Goal: Transaction & Acquisition: Purchase product/service

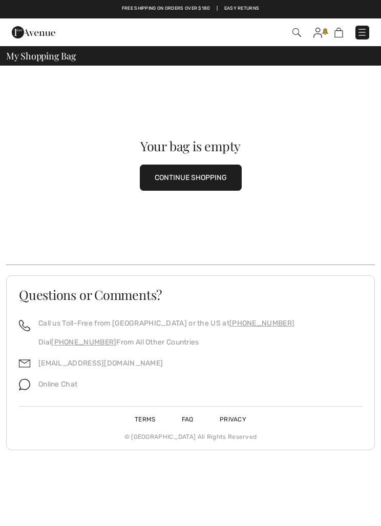
click at [214, 176] on button "CONTINUE SHOPPING" at bounding box center [191, 178] width 102 height 26
click at [206, 188] on button "CONTINUE SHOPPING" at bounding box center [191, 178] width 102 height 26
click at [204, 167] on button "CONTINUE SHOPPING" at bounding box center [191, 178] width 102 height 26
click at [315, 29] on img at bounding box center [318, 33] width 9 height 10
click at [317, 33] on img at bounding box center [318, 33] width 9 height 10
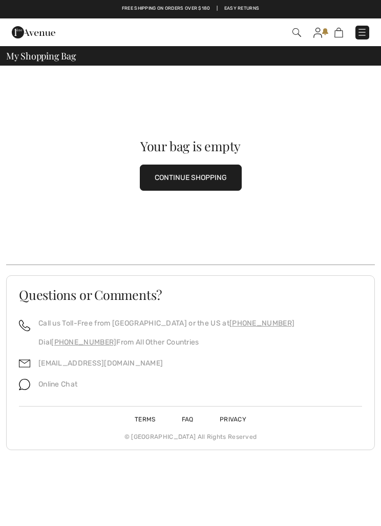
click at [320, 30] on img at bounding box center [318, 33] width 9 height 10
click at [330, 134] on div "Your bag is empty CONTINUE SHOPPING" at bounding box center [190, 165] width 369 height 199
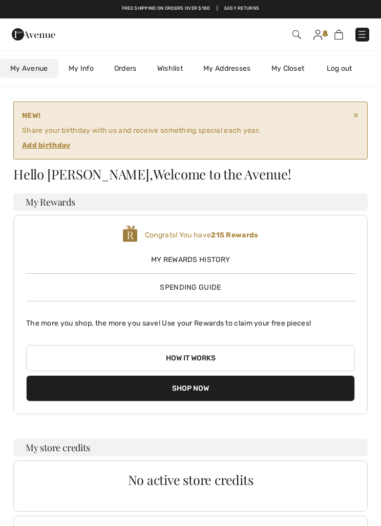
click at [78, 69] on link "My Info" at bounding box center [81, 68] width 46 height 19
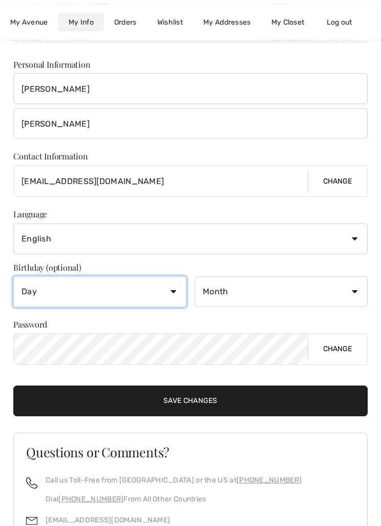
click at [178, 291] on select "Day 1 2 3 4 5 6 7 8 9 10 11 12 13 14 15 16 17 18 19 20 21 22 23 24 25 26 27 28 …" at bounding box center [99, 292] width 173 height 31
select select "4"
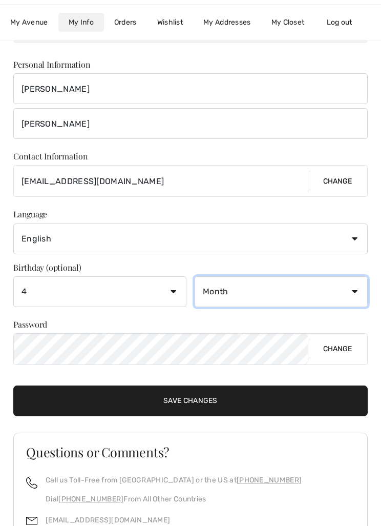
click at [354, 290] on select "Month January February March April May June July August September October Novem…" at bounding box center [281, 291] width 173 height 31
select select "6"
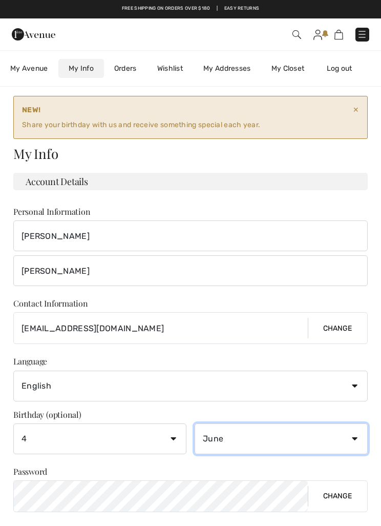
scroll to position [5, 0]
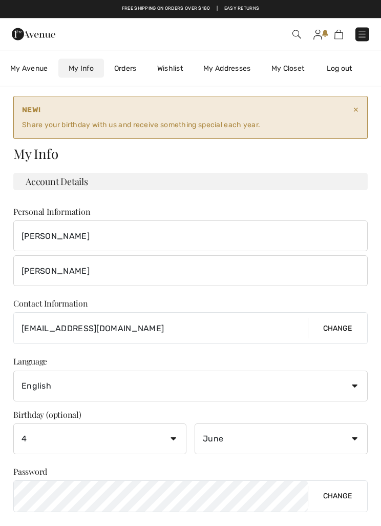
click at [233, 68] on link "My Addresses" at bounding box center [227, 68] width 68 height 19
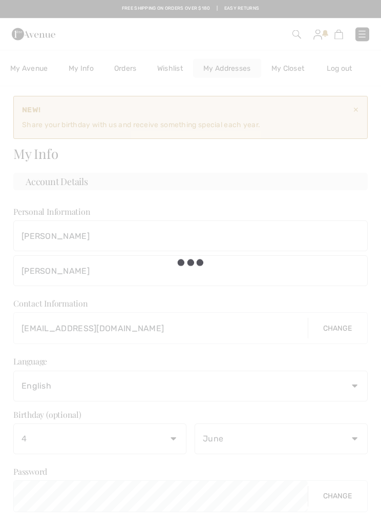
scroll to position [6, 0]
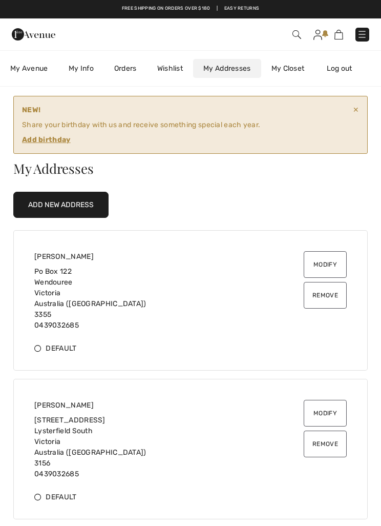
click at [331, 449] on button "Remove" at bounding box center [325, 444] width 43 height 27
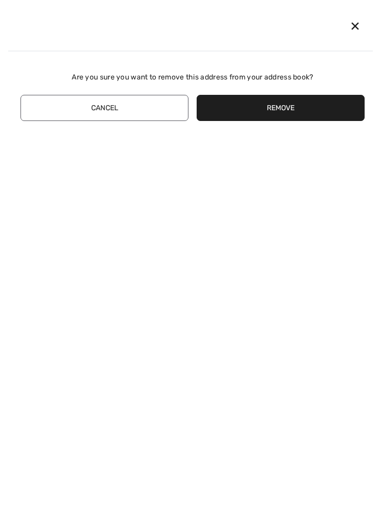
click at [301, 105] on button "Remove" at bounding box center [281, 108] width 168 height 26
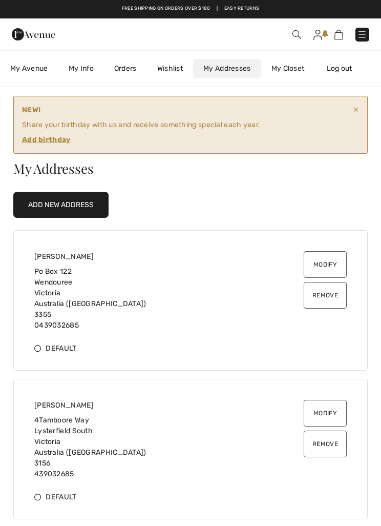
click at [326, 444] on button "Remove" at bounding box center [325, 444] width 43 height 27
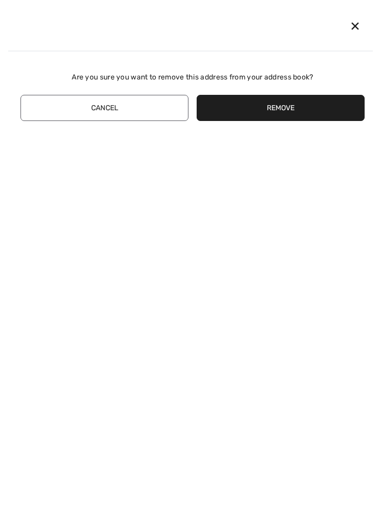
click at [329, 112] on button "Remove" at bounding box center [281, 108] width 168 height 26
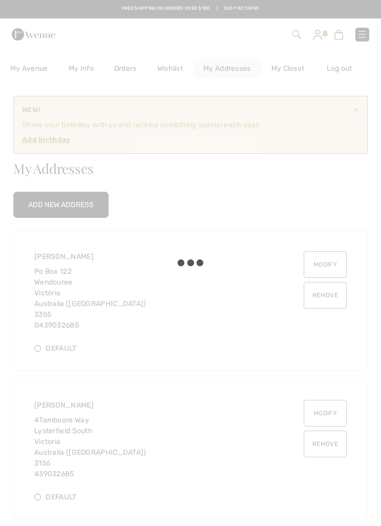
click at [279, 103] on div at bounding box center [190, 263] width 381 height 526
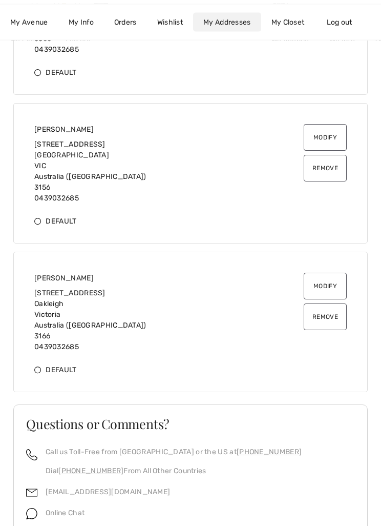
scroll to position [290, 0]
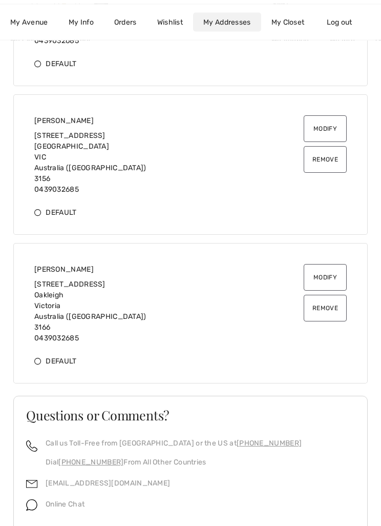
click at [328, 308] on button "Remove" at bounding box center [325, 308] width 43 height 27
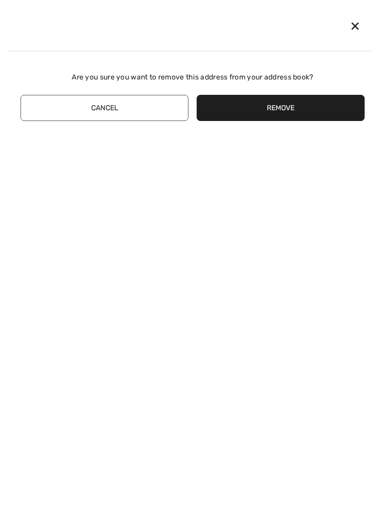
click at [283, 105] on button "Remove" at bounding box center [281, 108] width 168 height 26
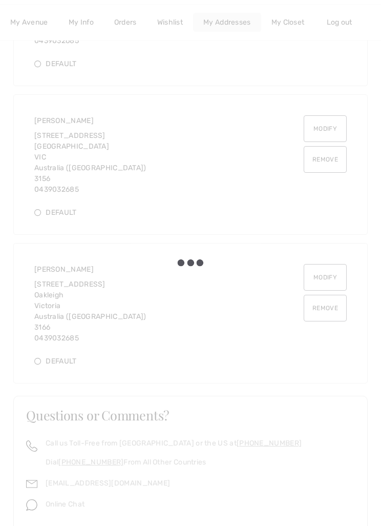
scroll to position [164, 0]
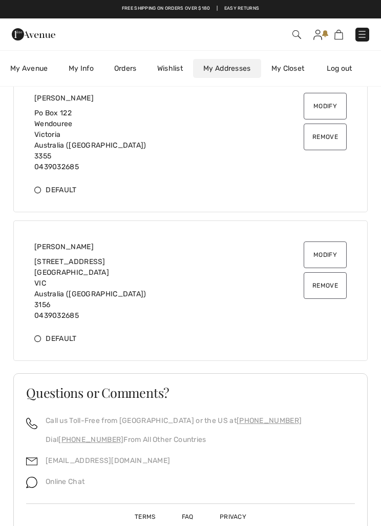
click at [324, 284] on button "Remove" at bounding box center [325, 285] width 43 height 27
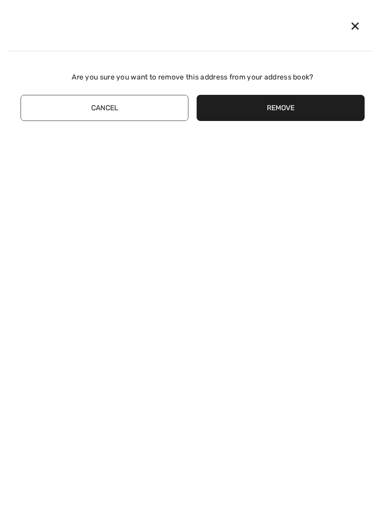
click at [280, 103] on button "Remove" at bounding box center [281, 108] width 168 height 26
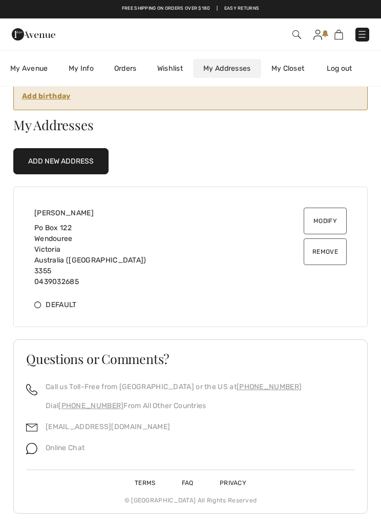
scroll to position [15, 0]
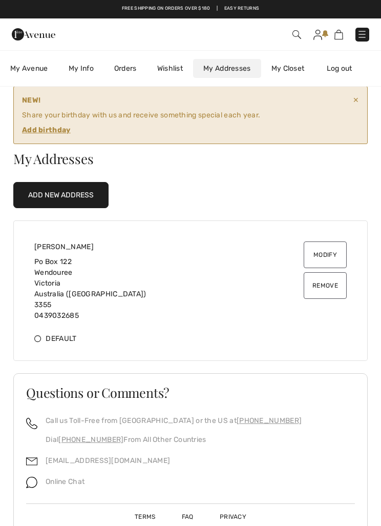
click at [43, 340] on div "Default" at bounding box center [190, 338] width 313 height 11
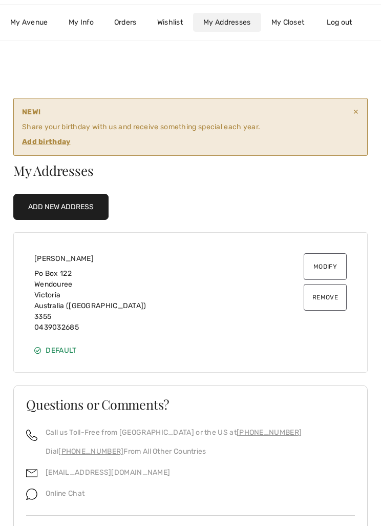
scroll to position [0, 0]
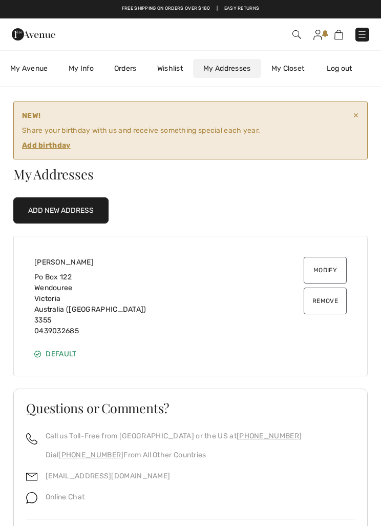
click at [124, 64] on link "Orders" at bounding box center [125, 68] width 43 height 19
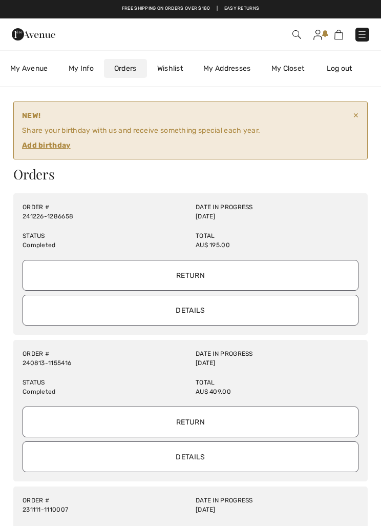
click at [360, 29] on img at bounding box center [362, 34] width 10 height 10
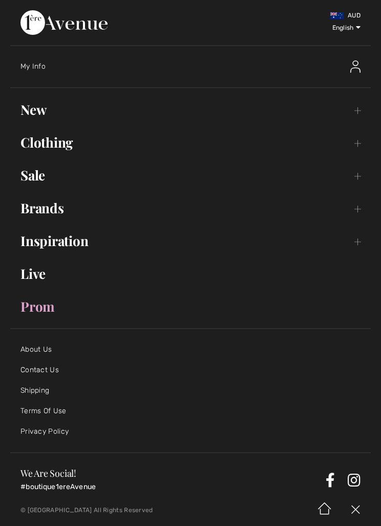
click at [357, 176] on link "Sale Toggle submenu" at bounding box center [190, 175] width 361 height 23
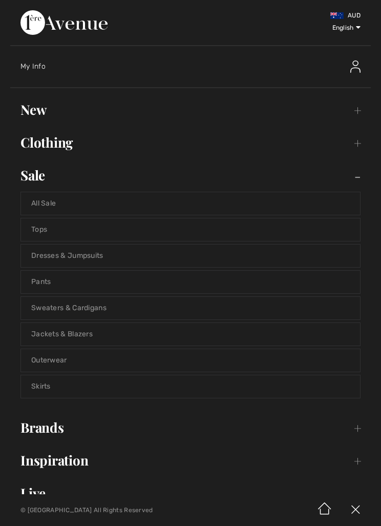
click at [59, 366] on link "Outerwear" at bounding box center [190, 360] width 339 height 23
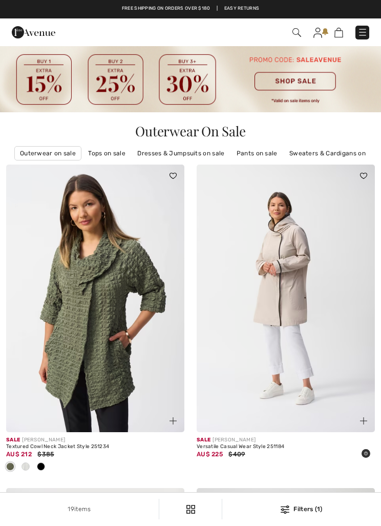
click at [324, 149] on link "Sweaters & Cardigans on sale" at bounding box center [335, 153] width 100 height 13
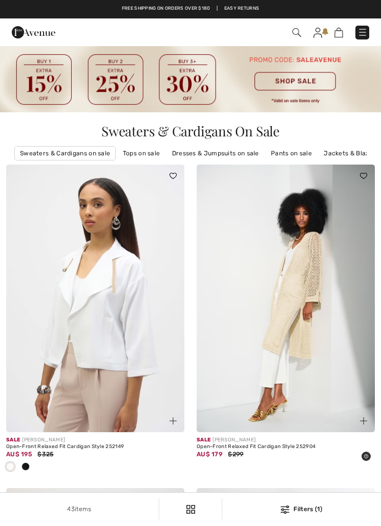
click at [338, 149] on link "Jackets & Blazers on sale" at bounding box center [363, 153] width 89 height 13
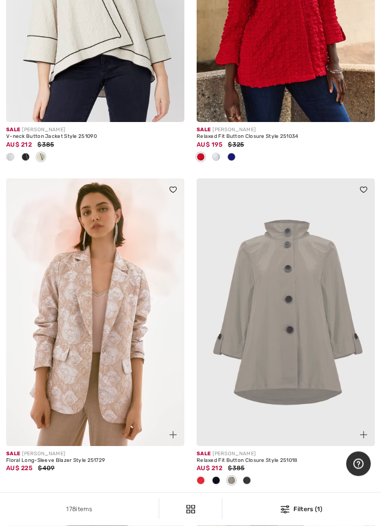
scroll to position [5274, 0]
click at [198, 393] on img at bounding box center [286, 312] width 178 height 268
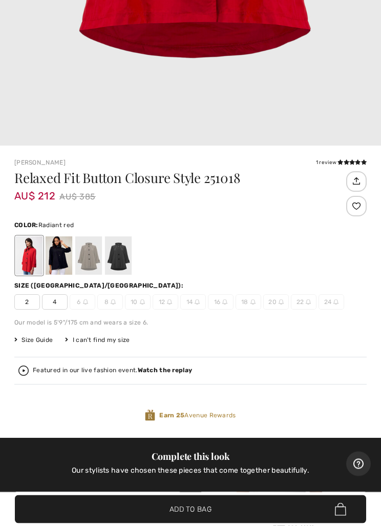
scroll to position [336, 0]
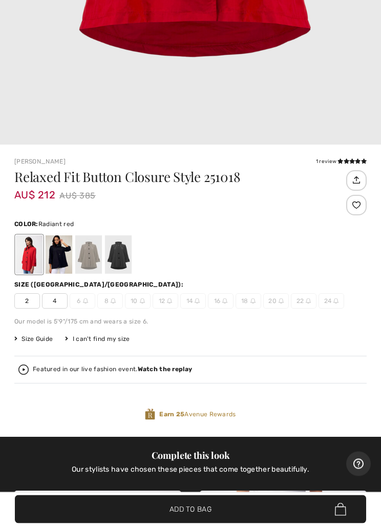
click at [334, 299] on img at bounding box center [336, 301] width 5 height 5
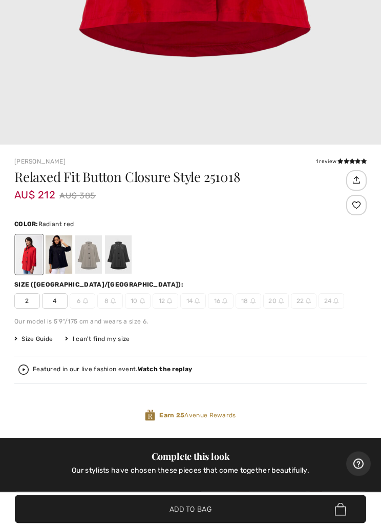
scroll to position [337, 0]
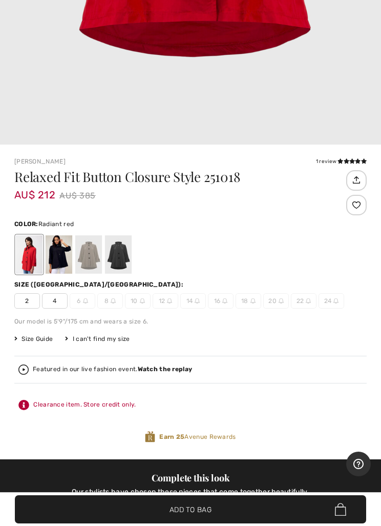
click at [334, 305] on span "24" at bounding box center [332, 300] width 26 height 15
click at [337, 310] on div "Relaxed Fit Button Closure Style 251018 AU$ 212 AU$ 385 Color: Radiant red Size…" at bounding box center [190, 314] width 353 height 289
click at [59, 255] on div at bounding box center [59, 254] width 27 height 38
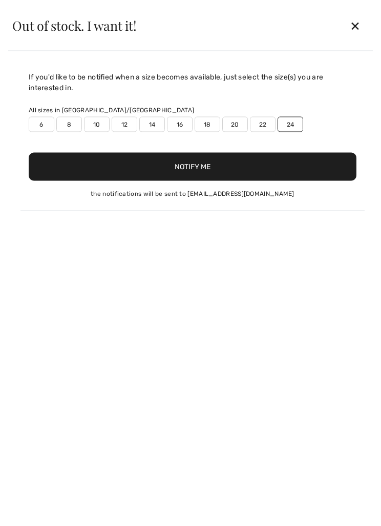
scroll to position [185, 0]
click at [351, 25] on div "✕" at bounding box center [355, 26] width 27 height 22
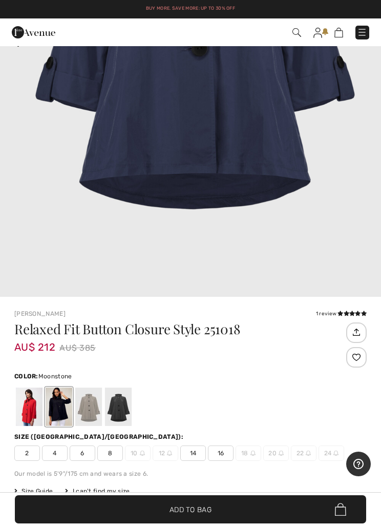
click at [90, 406] on div at bounding box center [88, 407] width 27 height 38
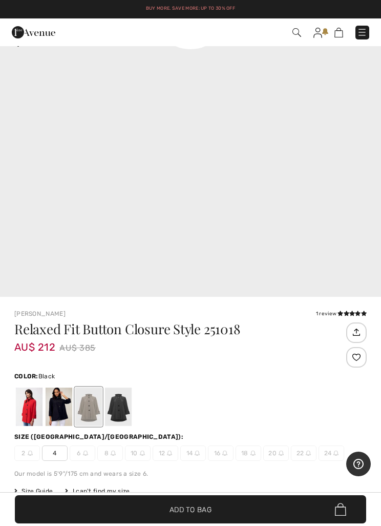
click at [118, 406] on div at bounding box center [118, 407] width 27 height 38
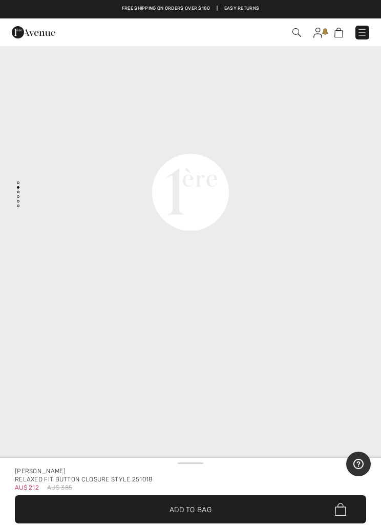
scroll to position [0, 0]
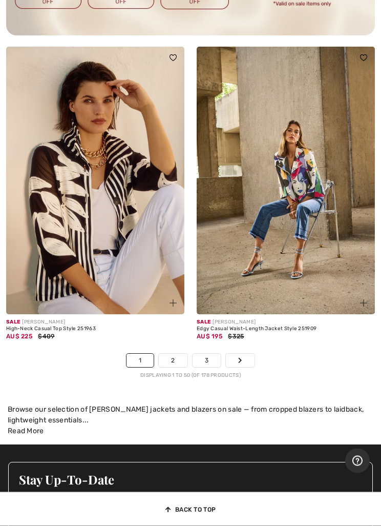
scroll to position [8170, 0]
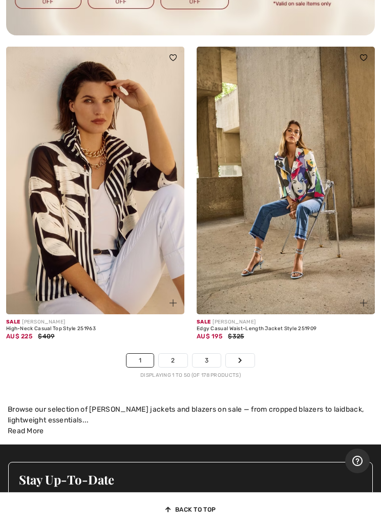
click at [168, 357] on link "2" at bounding box center [173, 360] width 28 height 13
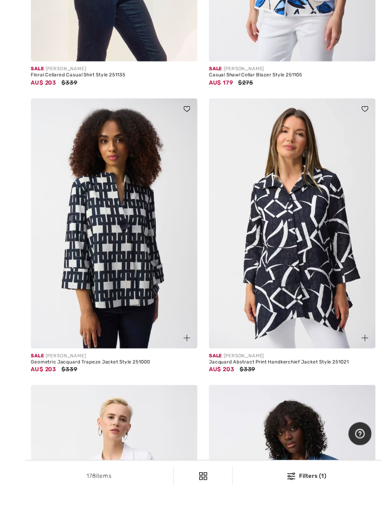
scroll to position [721, 0]
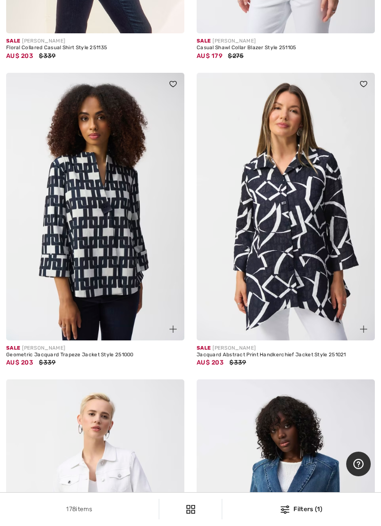
click at [273, 356] on div "Jacquard Abstract Print Handkerchief Jacket Style 251021" at bounding box center [286, 355] width 178 height 6
click at [311, 245] on img at bounding box center [286, 207] width 178 height 268
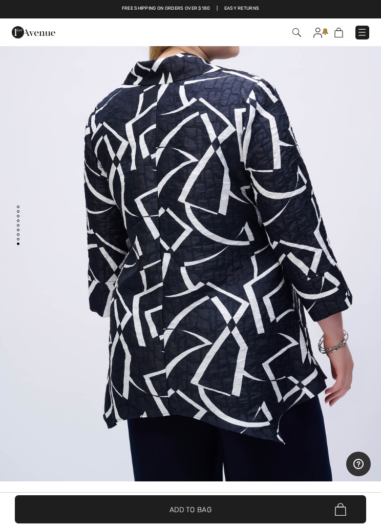
scroll to position [4761, 0]
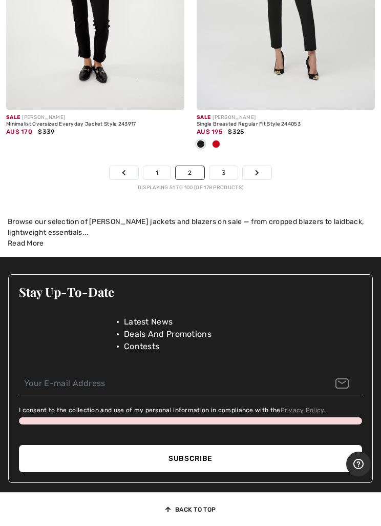
scroll to position [8171, 0]
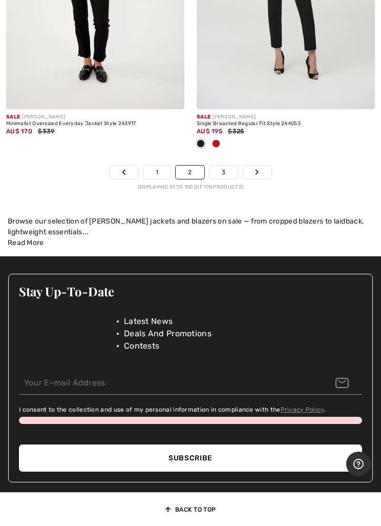
click at [230, 166] on link "3" at bounding box center [224, 172] width 28 height 13
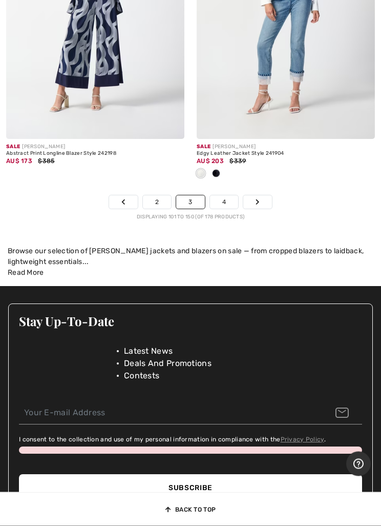
scroll to position [8159, 0]
click at [220, 195] on link "4" at bounding box center [224, 201] width 28 height 13
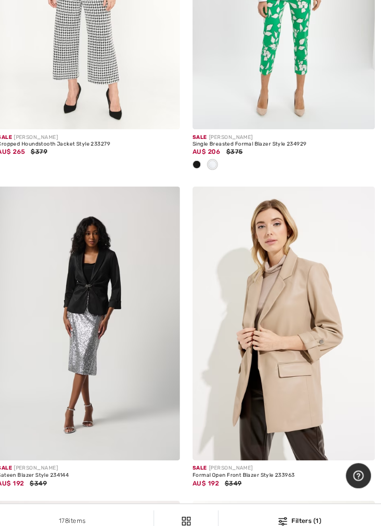
scroll to position [1097, 0]
